Goal: Information Seeking & Learning: Learn about a topic

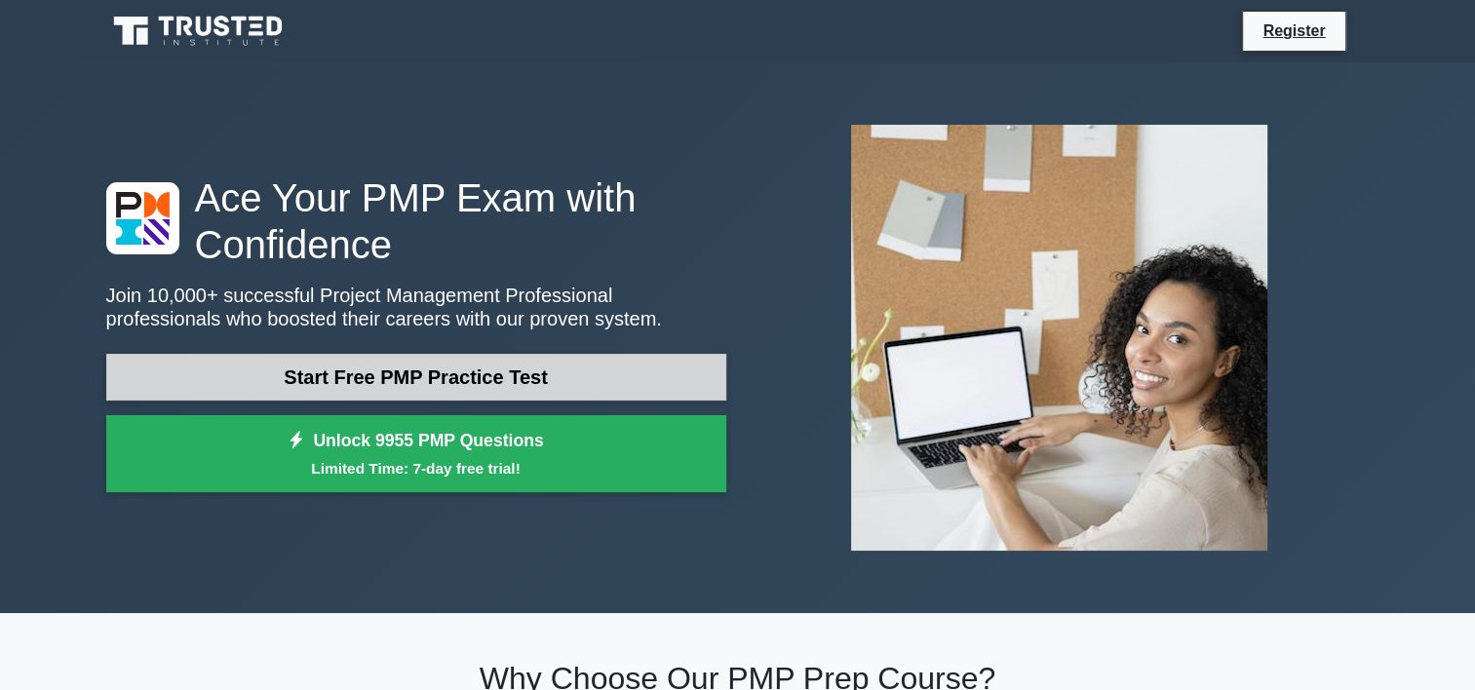
click at [485, 376] on link "Start Free PMP Practice Test" at bounding box center [416, 377] width 620 height 47
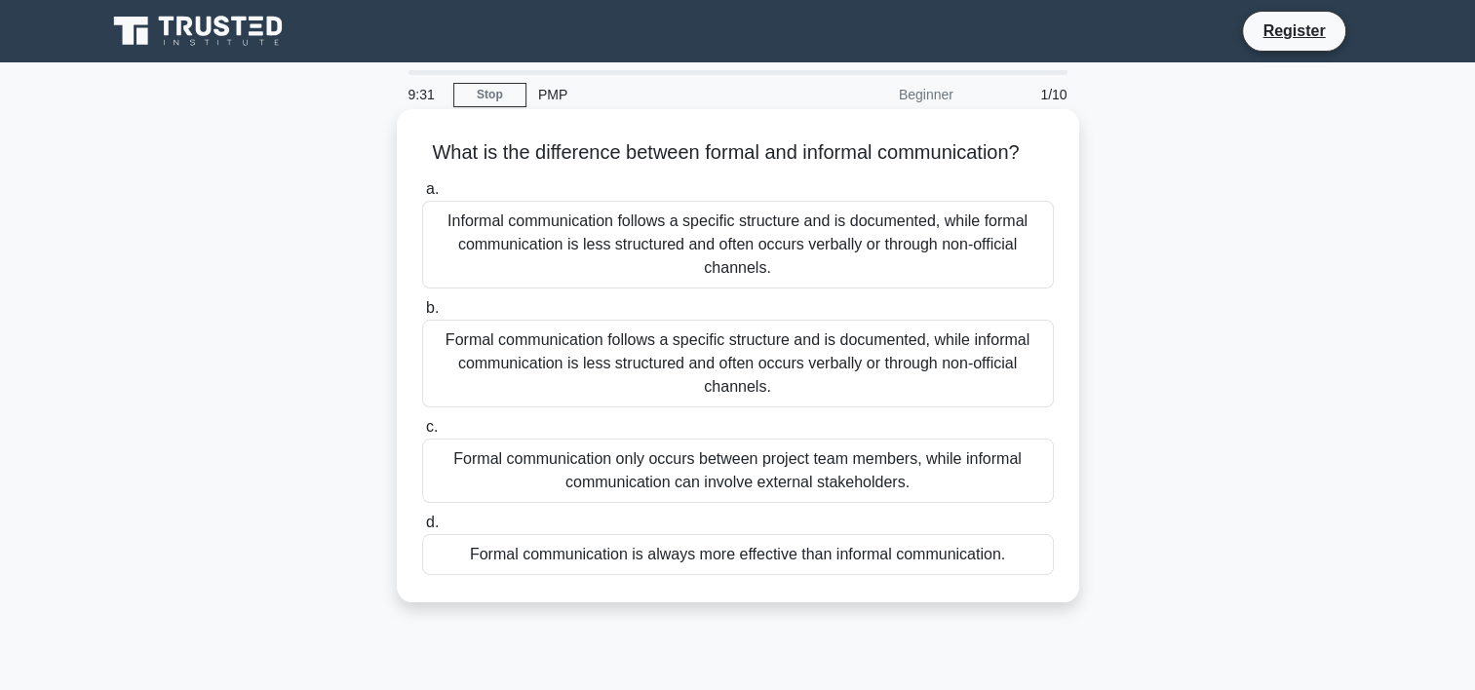
click at [806, 386] on div "Formal communication follows a specific structure and is documented, while info…" at bounding box center [738, 364] width 632 height 88
click at [422, 315] on input "b. Formal communication follows a specific structure and is documented, while i…" at bounding box center [422, 308] width 0 height 13
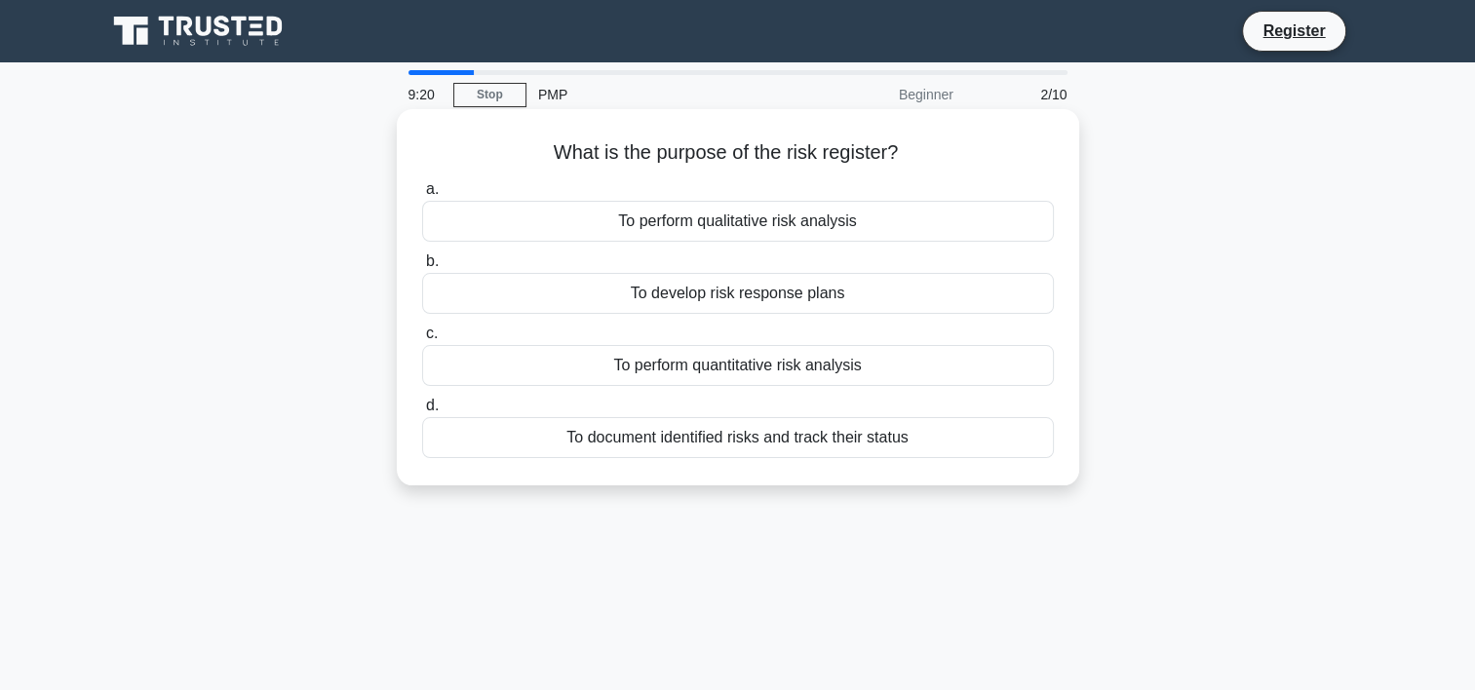
click at [768, 446] on div "To document identified risks and track their status" at bounding box center [738, 437] width 632 height 41
click at [422, 412] on input "d. To document identified risks and track their status" at bounding box center [422, 406] width 0 height 13
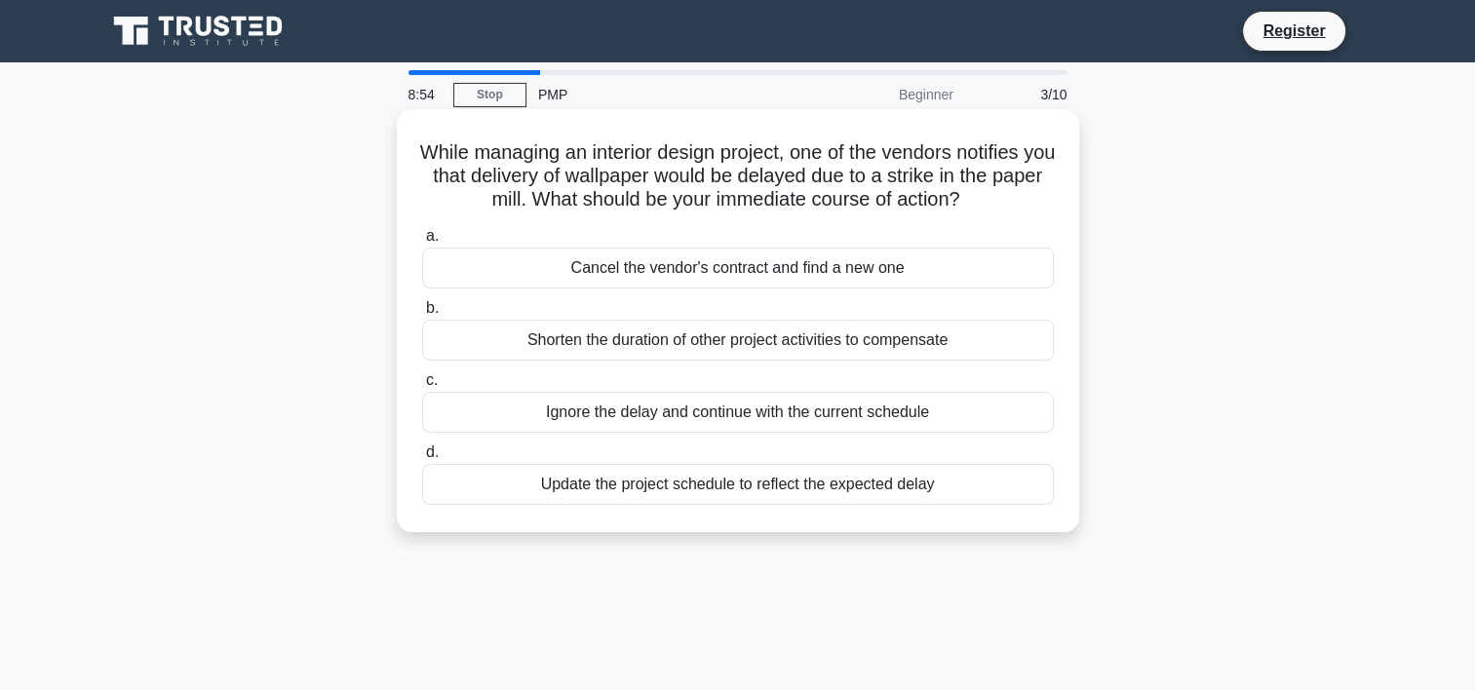
click at [740, 481] on div "Update the project schedule to reflect the expected delay" at bounding box center [738, 484] width 632 height 41
click at [422, 459] on input "d. Update the project schedule to reflect the expected delay" at bounding box center [422, 452] width 0 height 13
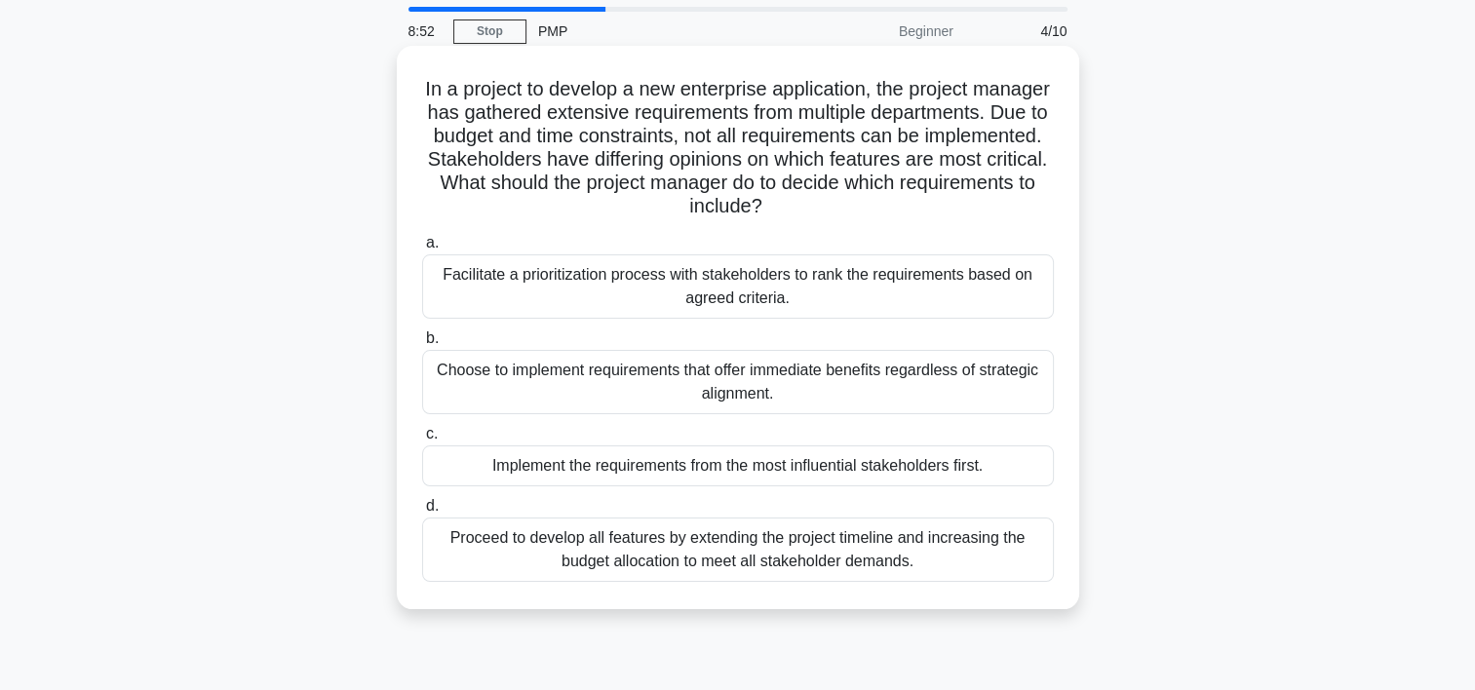
scroll to position [97, 0]
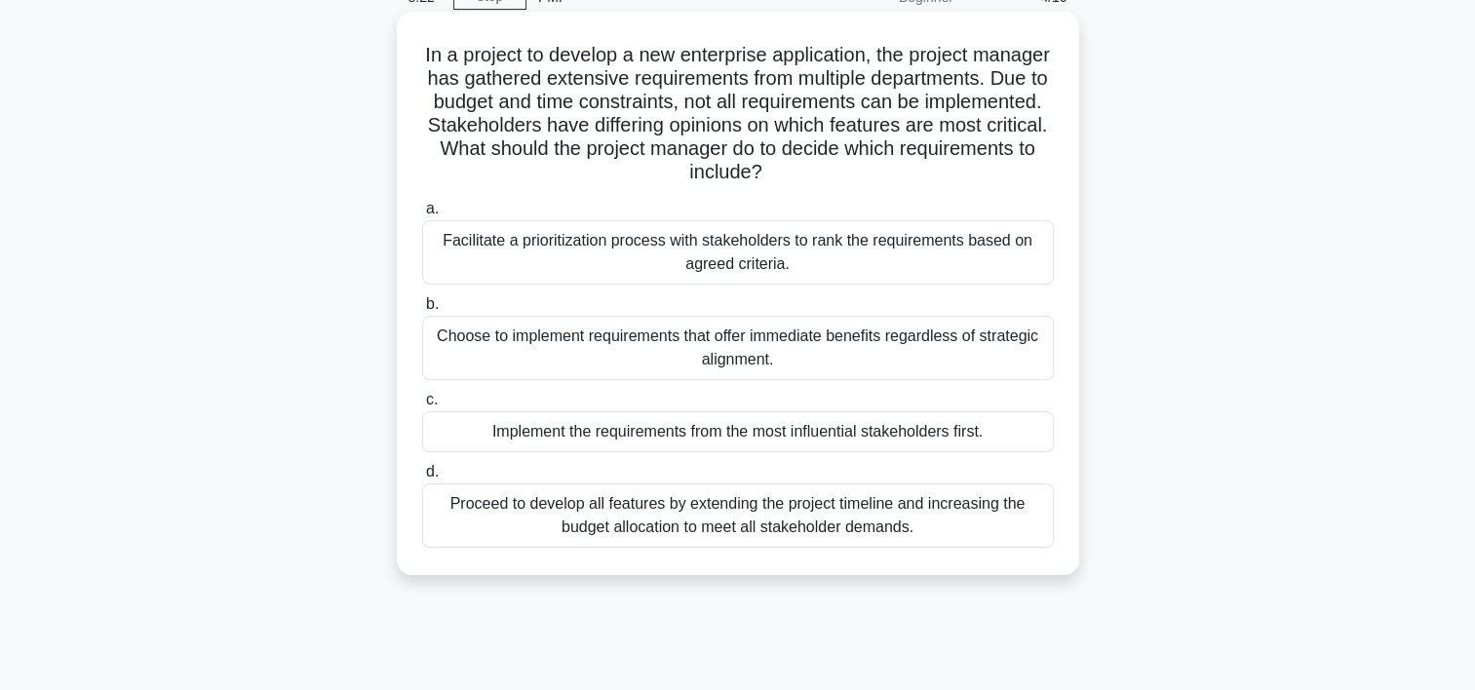
click at [815, 250] on div "Facilitate a prioritization process with stakeholders to rank the requirements …" at bounding box center [738, 252] width 632 height 64
click at [422, 215] on input "a. Facilitate a prioritization process with stakeholders to rank the requiremen…" at bounding box center [422, 209] width 0 height 13
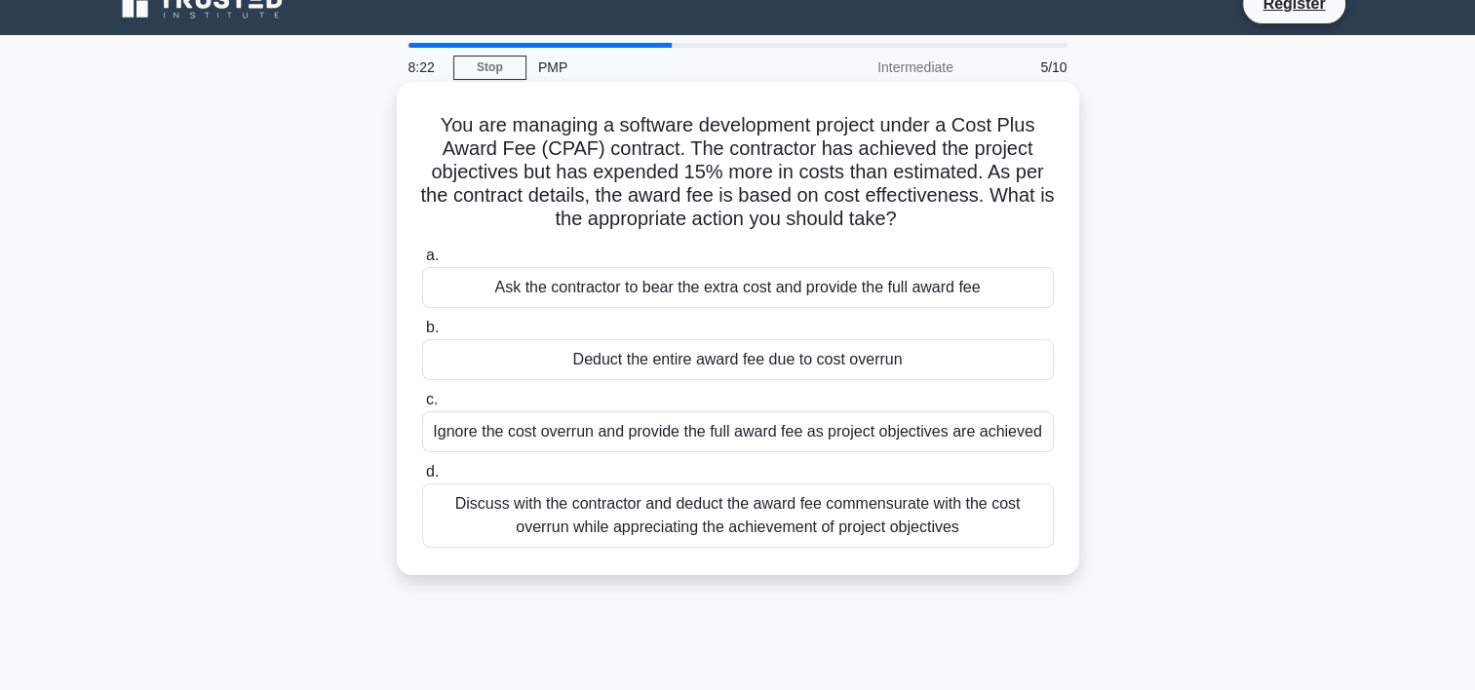
scroll to position [0, 0]
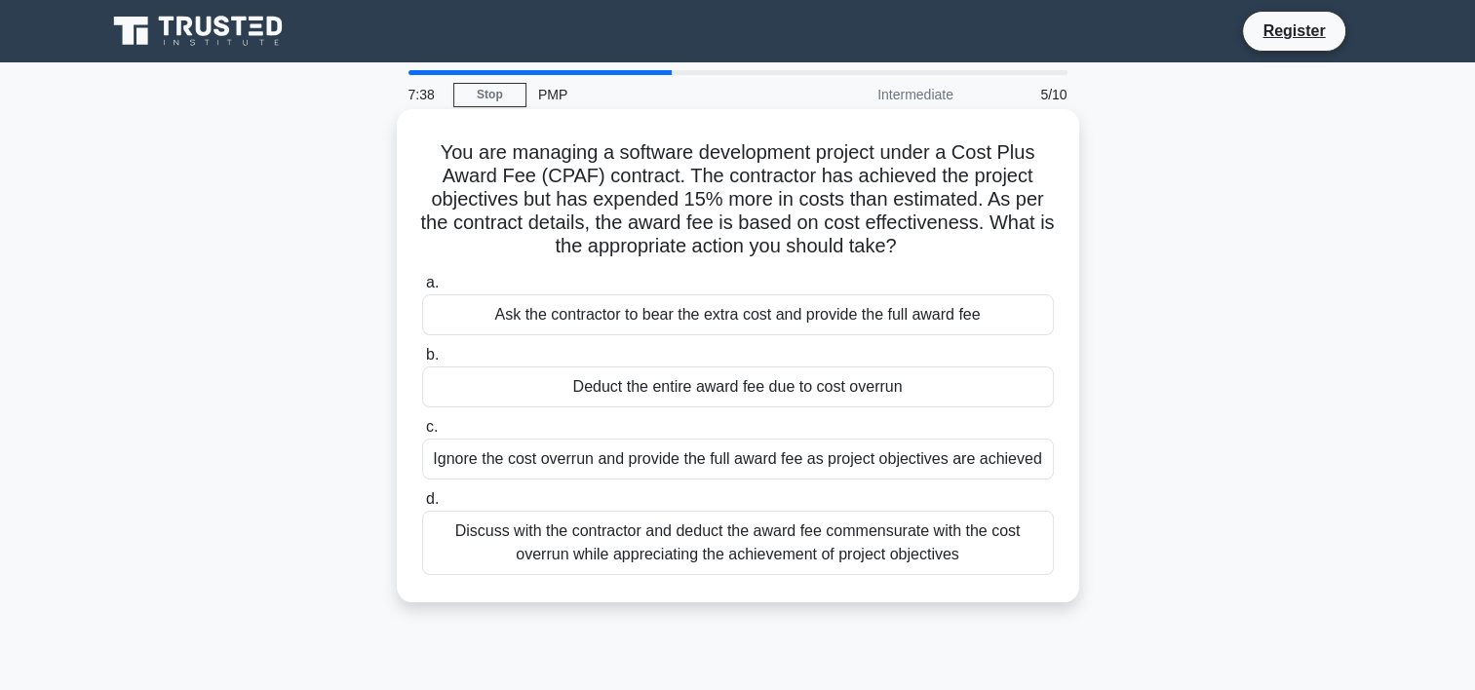
click at [665, 545] on div "Discuss with the contractor and deduct the award fee commensurate with the cost…" at bounding box center [738, 543] width 632 height 64
click at [422, 506] on input "d. Discuss with the contractor and deduct the award fee commensurate with the c…" at bounding box center [422, 499] width 0 height 13
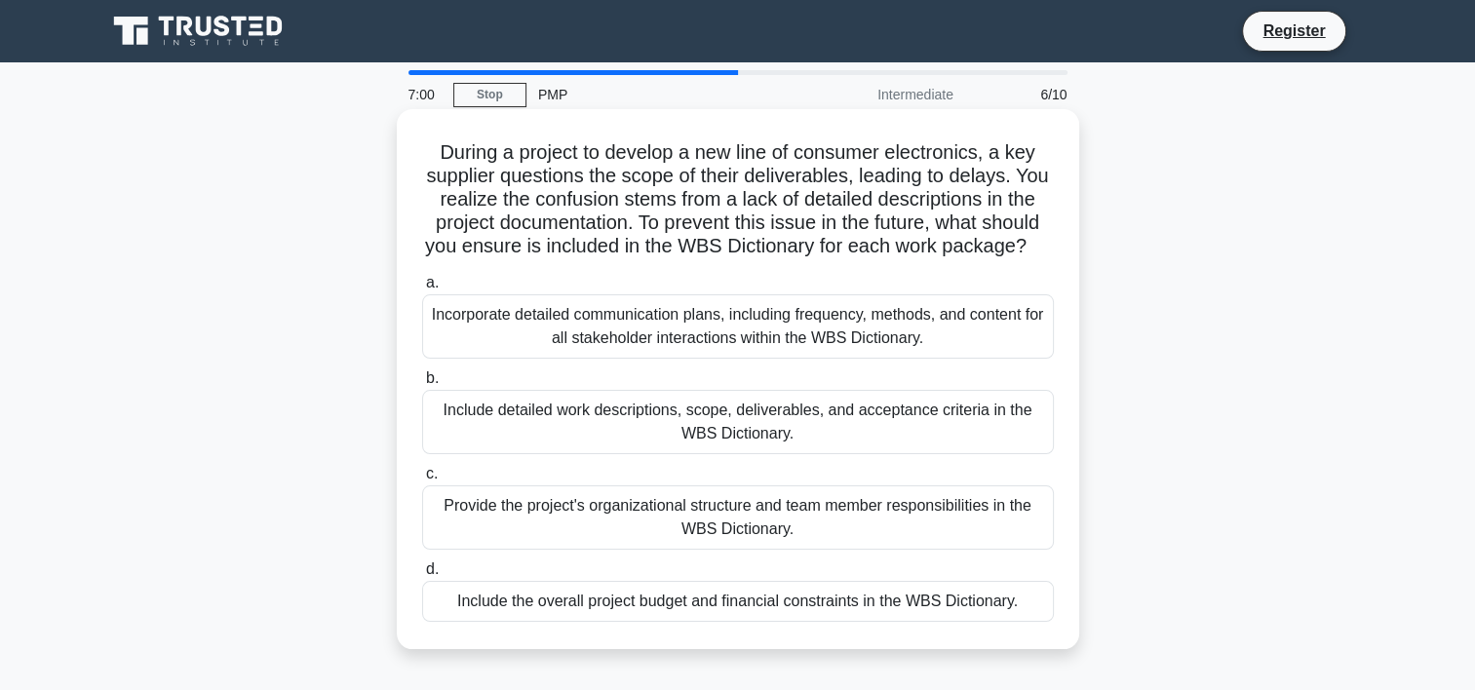
click at [749, 449] on div "Include detailed work descriptions, scope, deliverables, and acceptance criteri…" at bounding box center [738, 422] width 632 height 64
click at [422, 385] on input "b. Include detailed work descriptions, scope, deliverables, and acceptance crit…" at bounding box center [422, 378] width 0 height 13
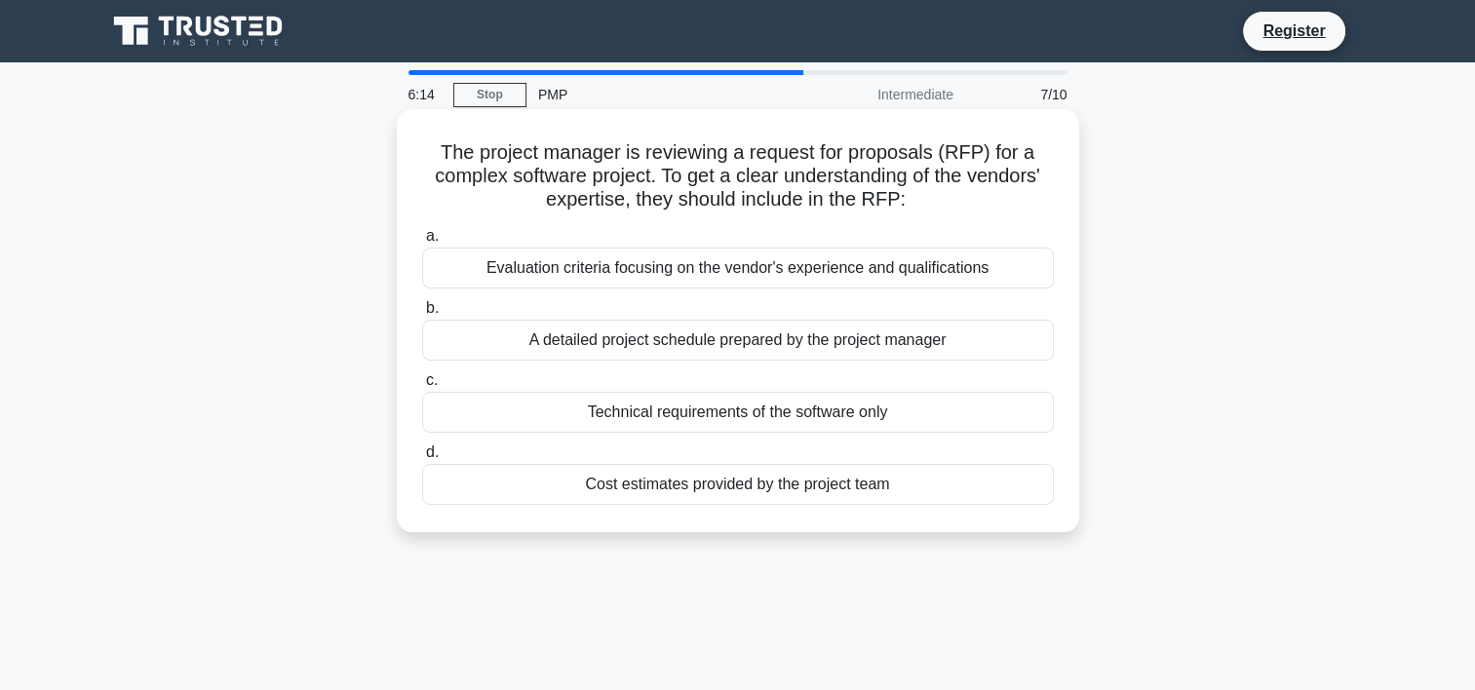
click at [822, 275] on div "Evaluation criteria focusing on the vendor's experience and qualifications" at bounding box center [738, 268] width 632 height 41
click at [422, 243] on input "a. Evaluation criteria focusing on the vendor's experience and qualifications" at bounding box center [422, 236] width 0 height 13
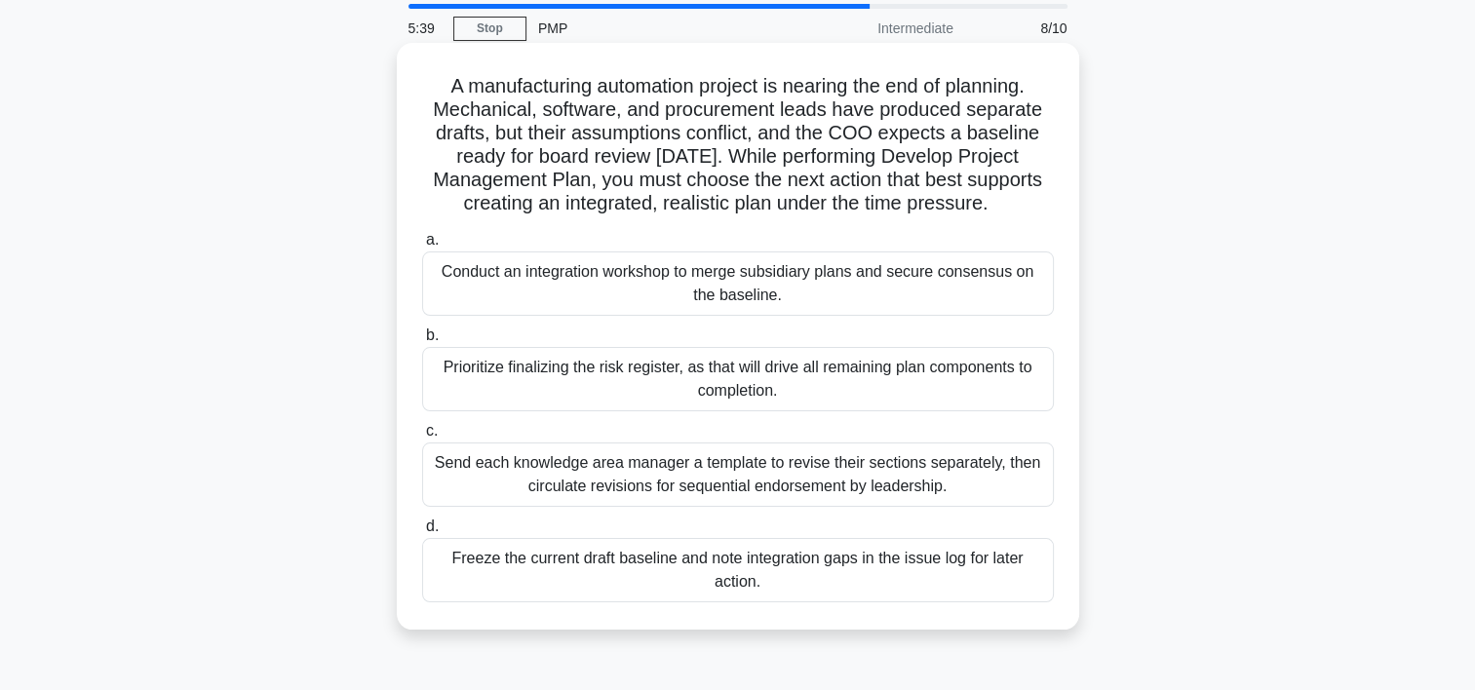
scroll to position [97, 0]
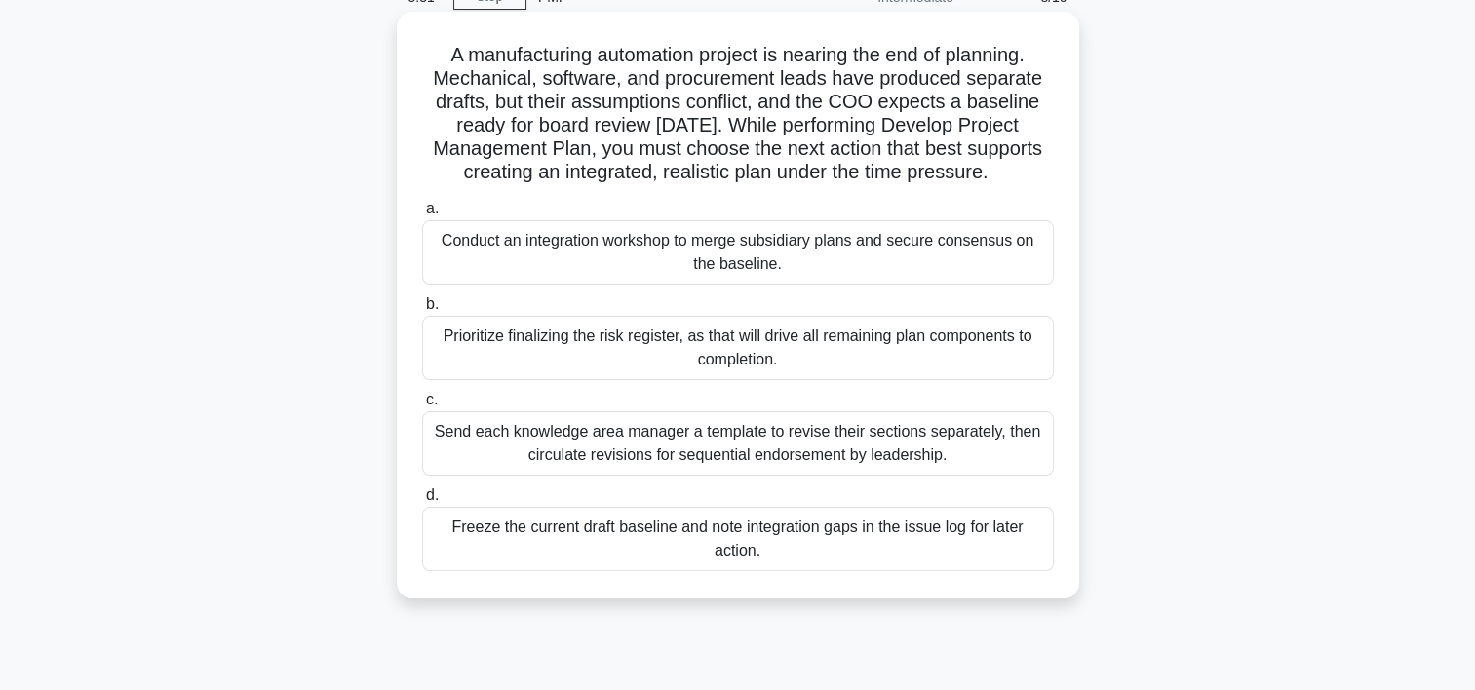
click at [768, 257] on div "Conduct an integration workshop to merge subsidiary plans and secure consensus …" at bounding box center [738, 252] width 632 height 64
click at [422, 215] on input "a. Conduct an integration workshop to merge subsidiary plans and secure consens…" at bounding box center [422, 209] width 0 height 13
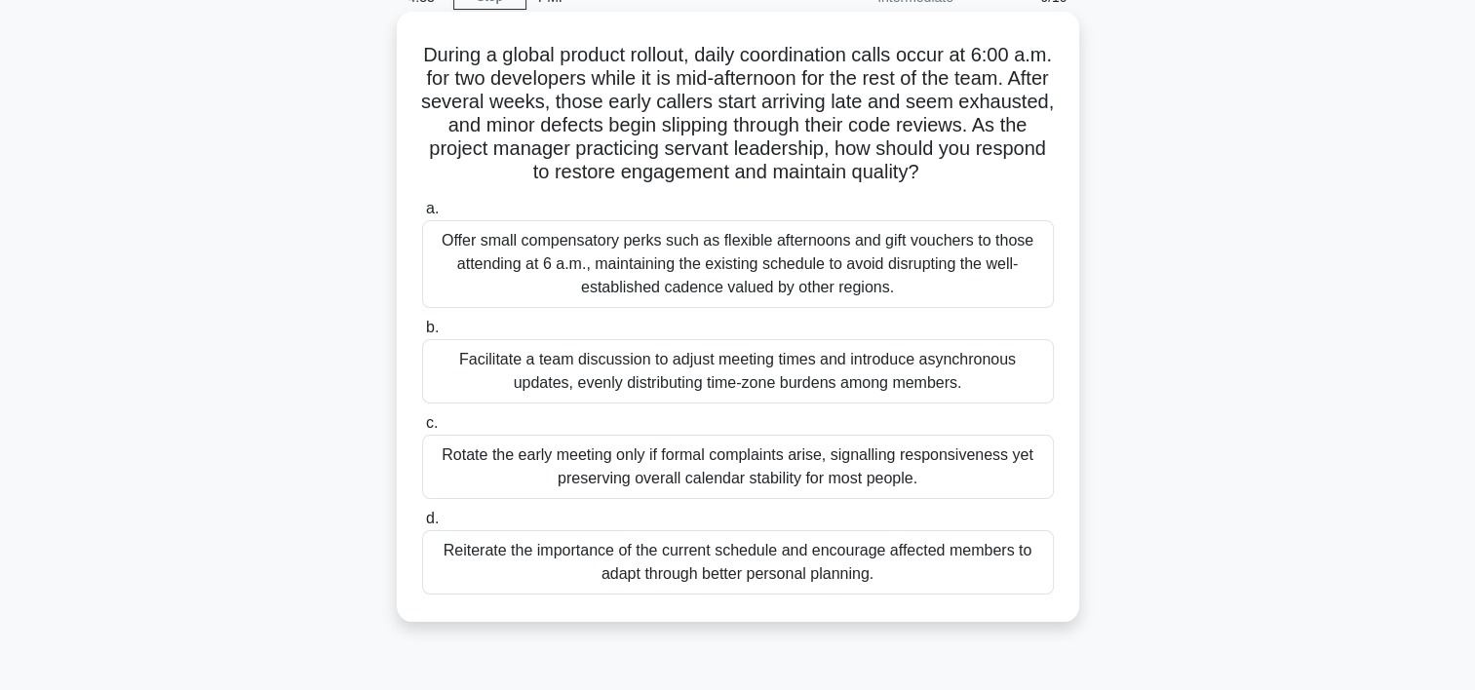
click at [699, 377] on div "Facilitate a team discussion to adjust meeting times and introduce asynchronous…" at bounding box center [738, 371] width 632 height 64
click at [422, 334] on input "b. Facilitate a team discussion to adjust meeting times and introduce asynchron…" at bounding box center [422, 328] width 0 height 13
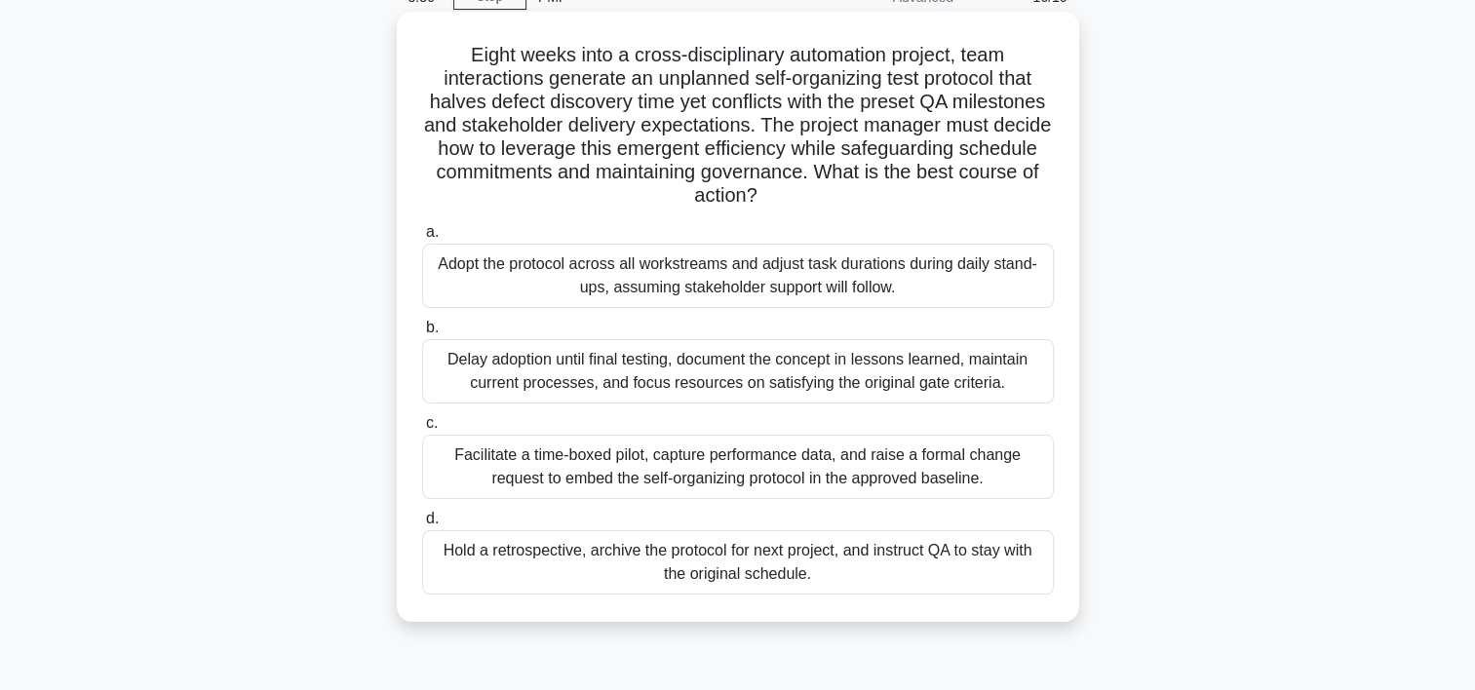
click at [683, 474] on div "Facilitate a time-boxed pilot, capture performance data, and raise a formal cha…" at bounding box center [738, 467] width 632 height 64
click at [422, 430] on input "c. Facilitate a time-boxed pilot, capture performance data, and raise a formal …" at bounding box center [422, 423] width 0 height 13
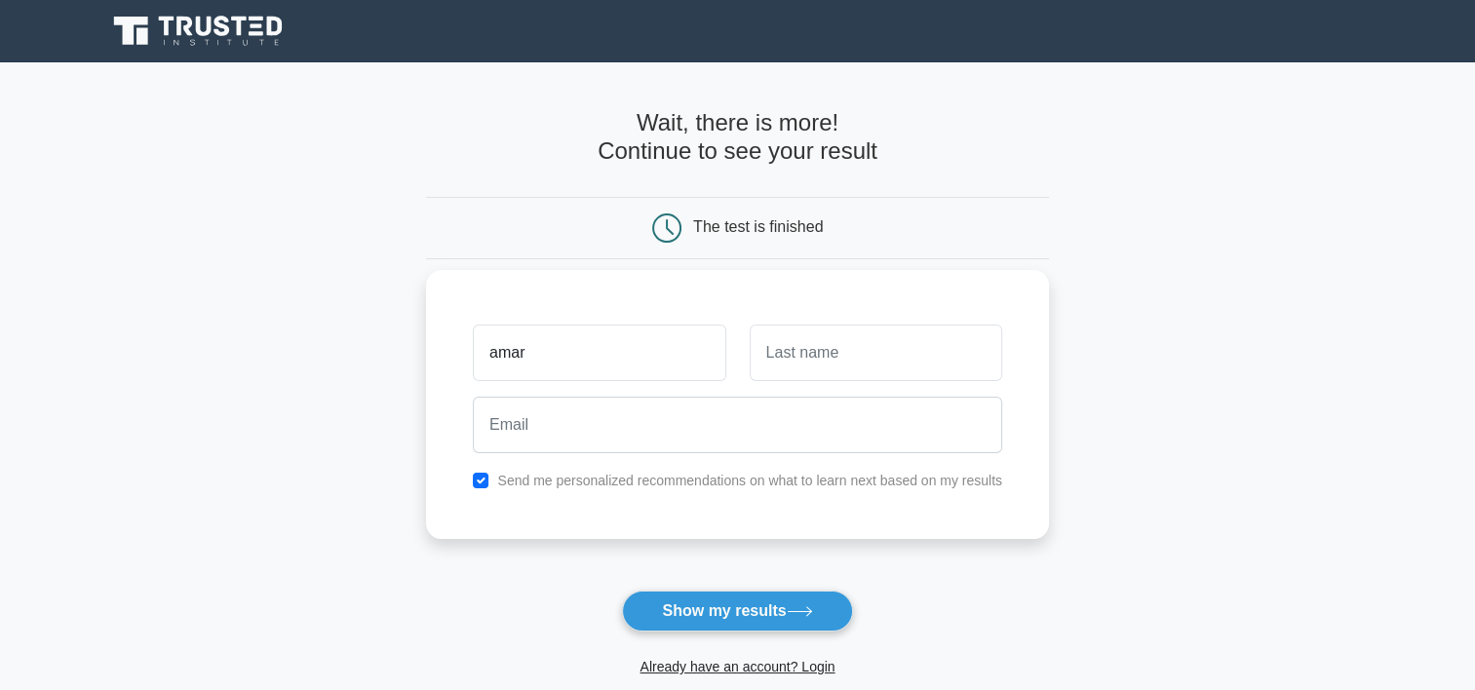
type input "amar"
type input "ben ali"
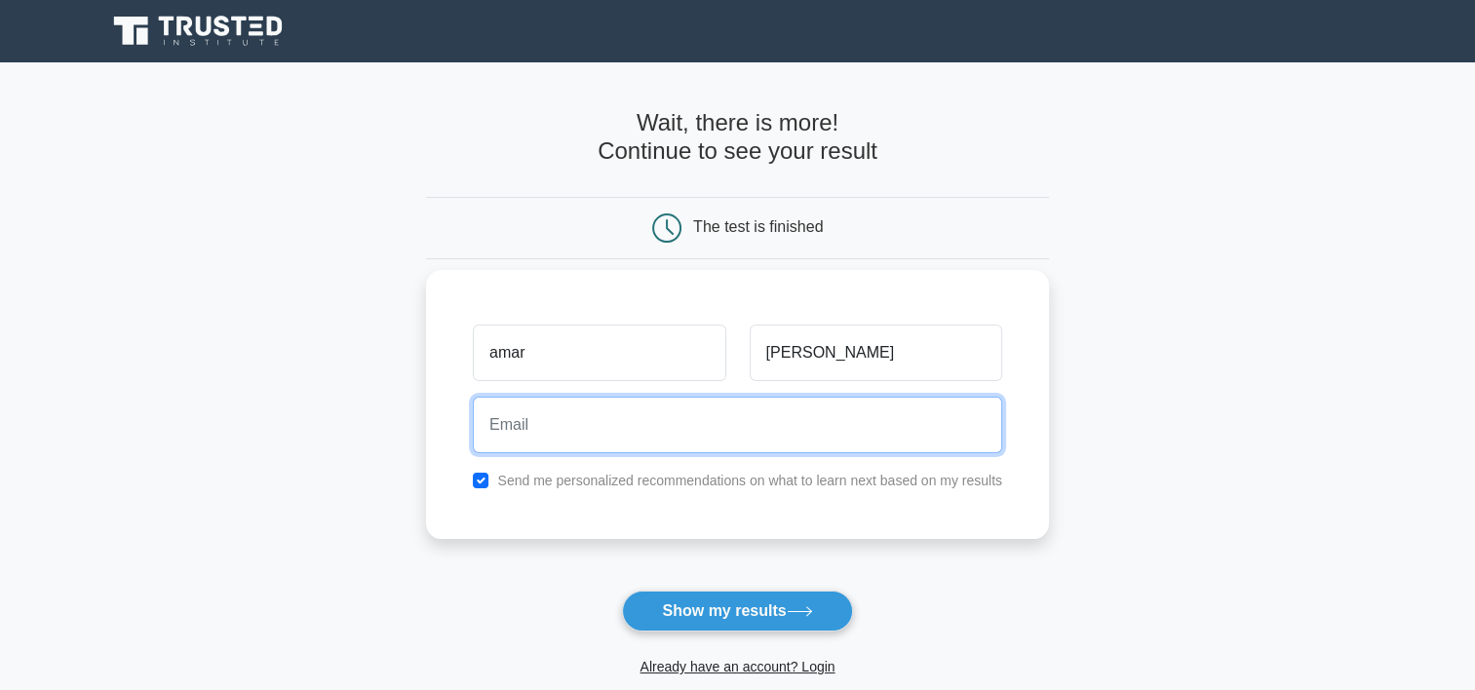
click at [581, 429] on input "email" at bounding box center [737, 425] width 529 height 57
type input "ahmedbensalah@outlook.de"
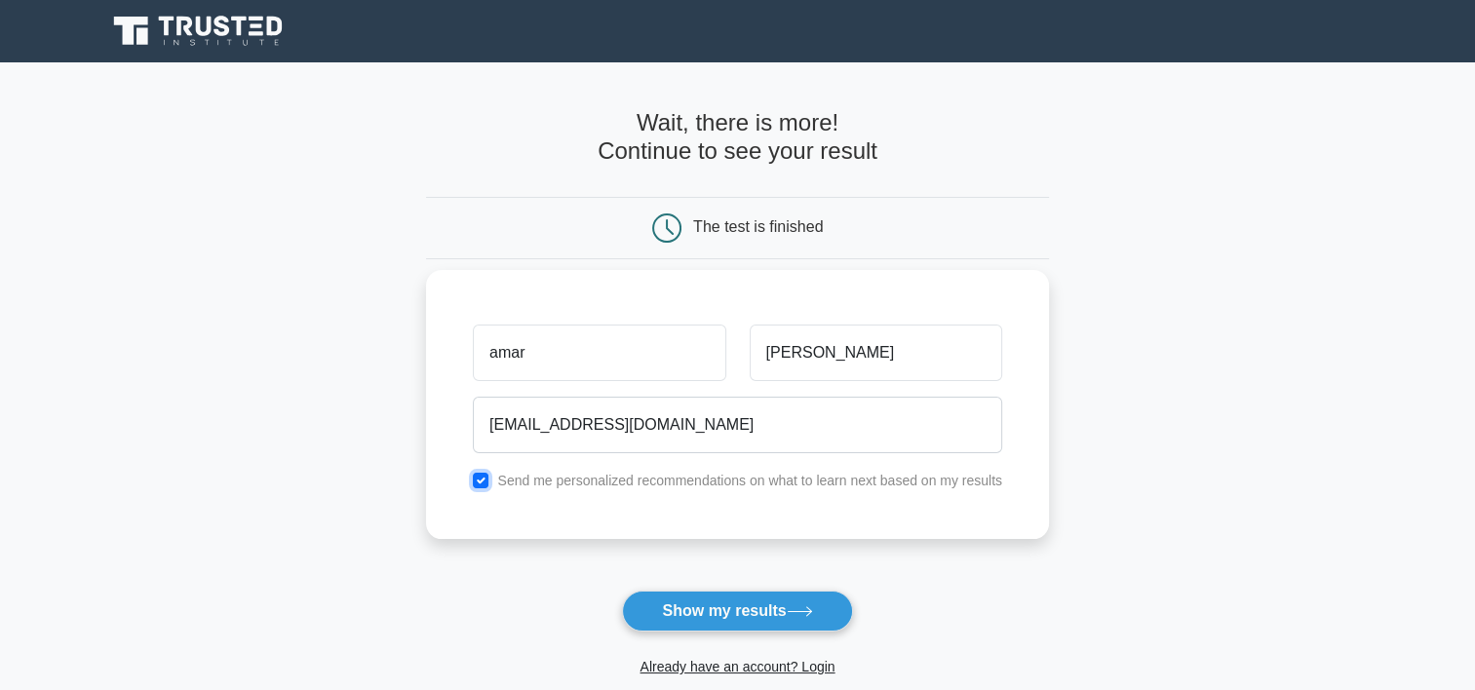
click at [480, 483] on input "checkbox" at bounding box center [481, 481] width 16 height 16
checkbox input "false"
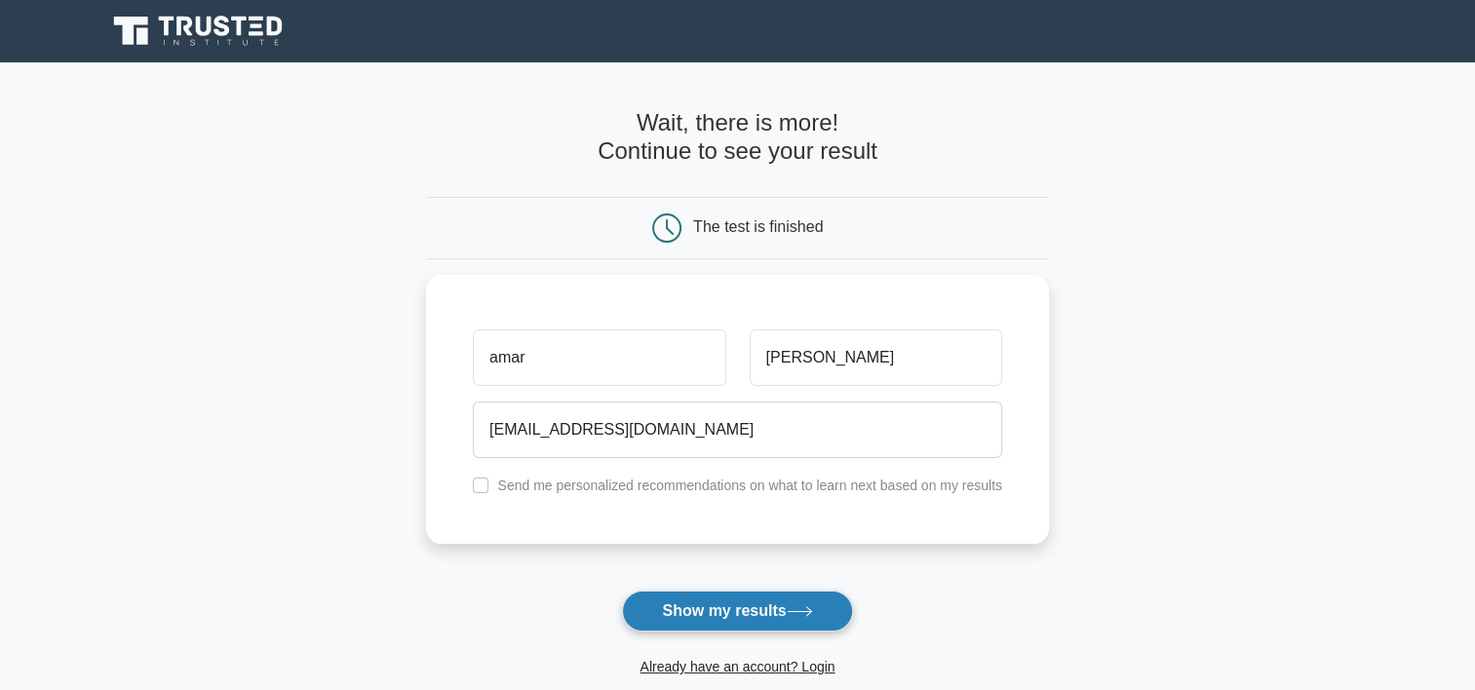
click at [733, 612] on button "Show my results" at bounding box center [737, 611] width 230 height 41
